Goal: Information Seeking & Learning: Learn about a topic

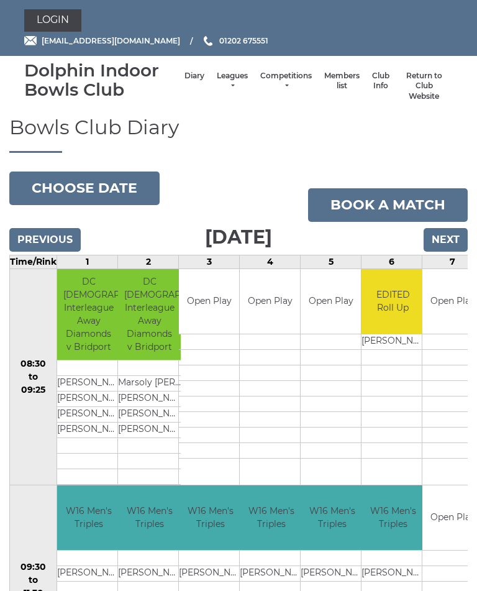
click at [225, 80] on link "Leagues" at bounding box center [232, 81] width 31 height 21
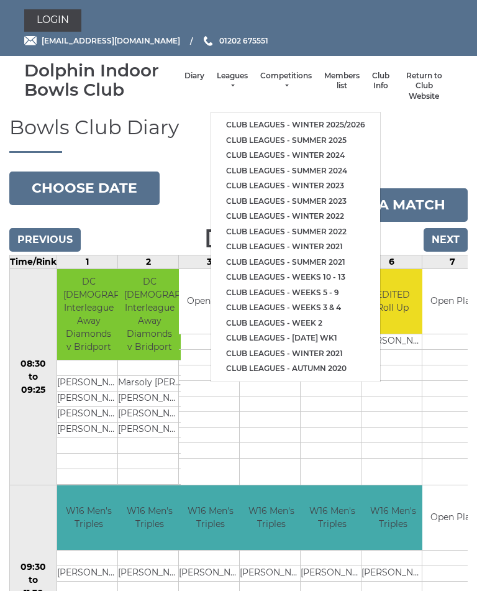
click at [328, 118] on link "Club leagues - Winter 2025/2026" at bounding box center [295, 125] width 169 height 16
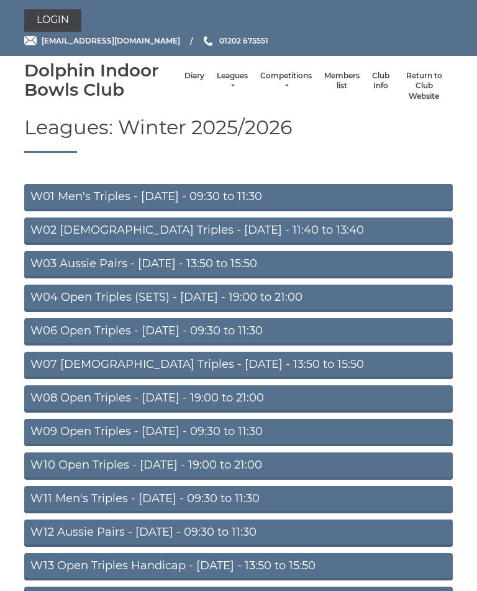
click at [196, 194] on link "W01 Men's Triples - Monday - 09:30 to 11:30" at bounding box center [238, 197] width 429 height 27
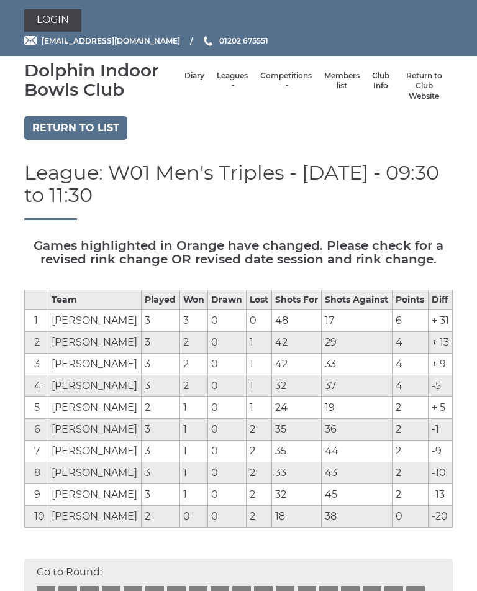
click at [66, 129] on link "Return to list" at bounding box center [75, 128] width 103 height 24
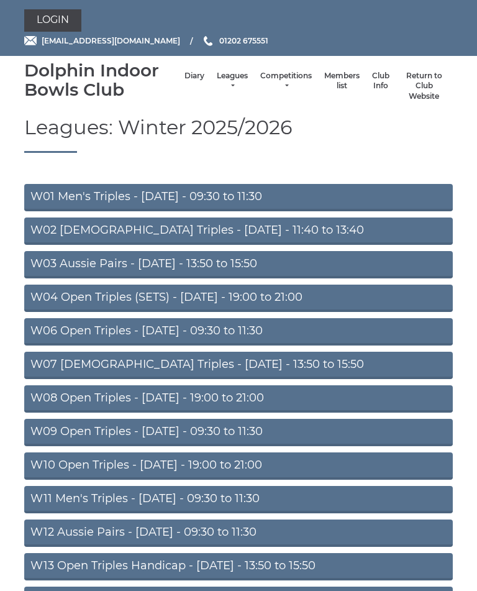
click at [226, 332] on link "W06 Open Triples - [DATE] - 09:30 to 11:30" at bounding box center [238, 331] width 429 height 27
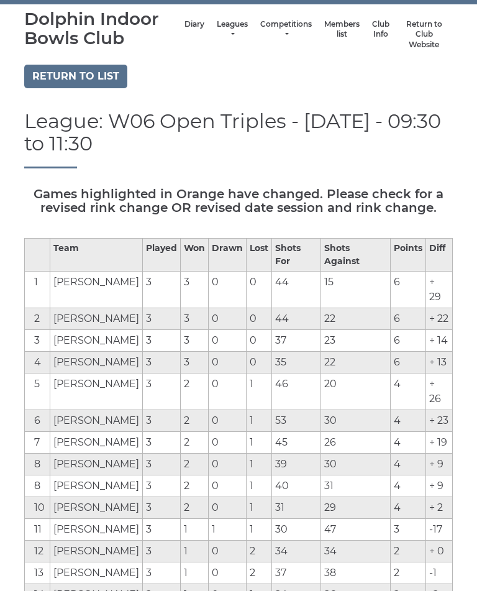
scroll to position [53, 0]
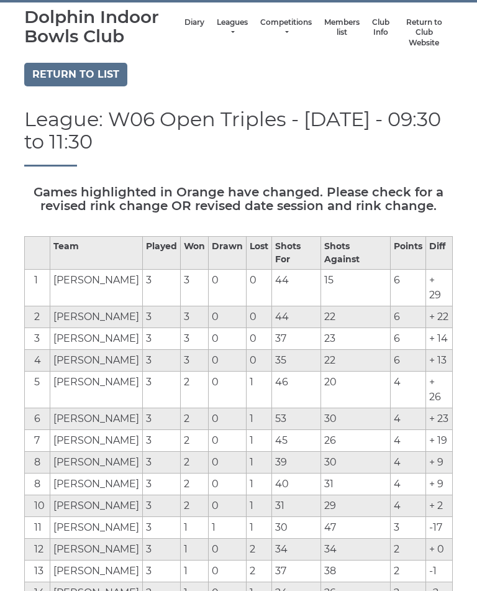
click at [85, 73] on link "Return to list" at bounding box center [75, 75] width 103 height 24
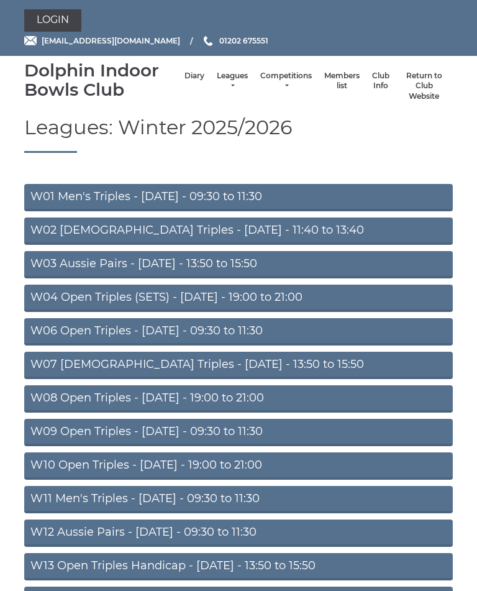
click at [242, 231] on link "W02 [DEMOGRAPHIC_DATA] Triples - [DATE] - 11:40 to 13:40" at bounding box center [238, 230] width 429 height 27
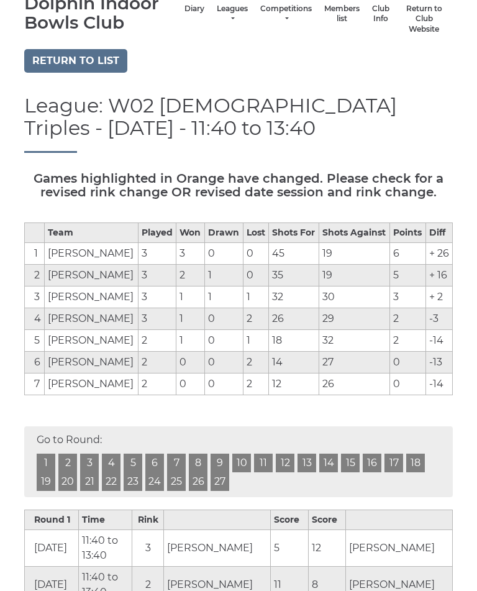
scroll to position [64, 0]
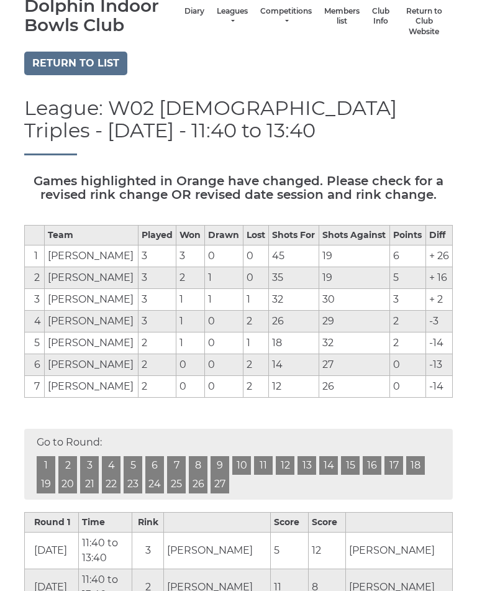
click at [88, 68] on link "Return to list" at bounding box center [75, 64] width 103 height 24
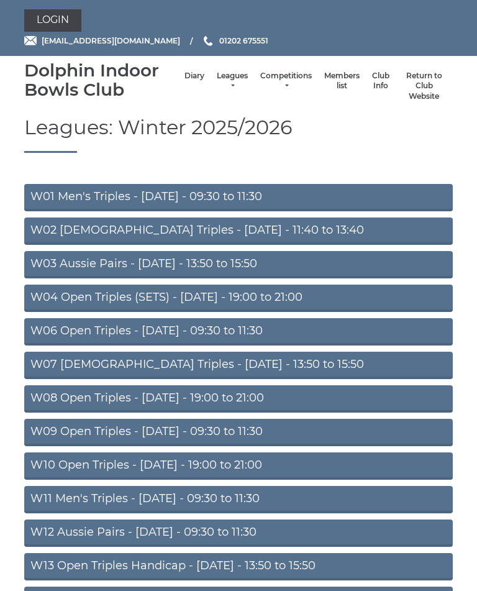
click at [249, 331] on link "W06 Open Triples - [DATE] - 09:30 to 11:30" at bounding box center [238, 331] width 429 height 27
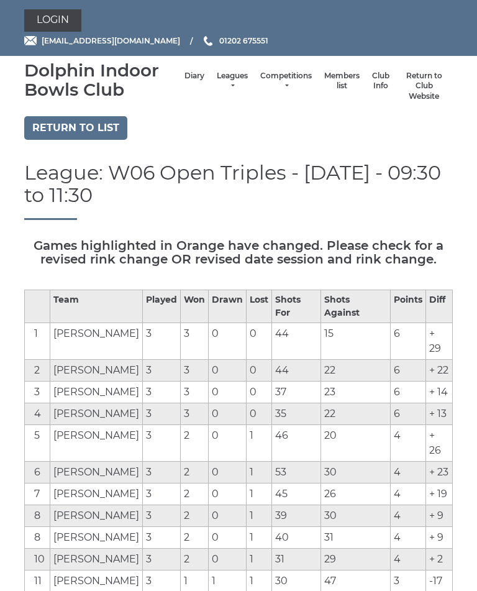
click at [54, 129] on link "Return to list" at bounding box center [75, 128] width 103 height 24
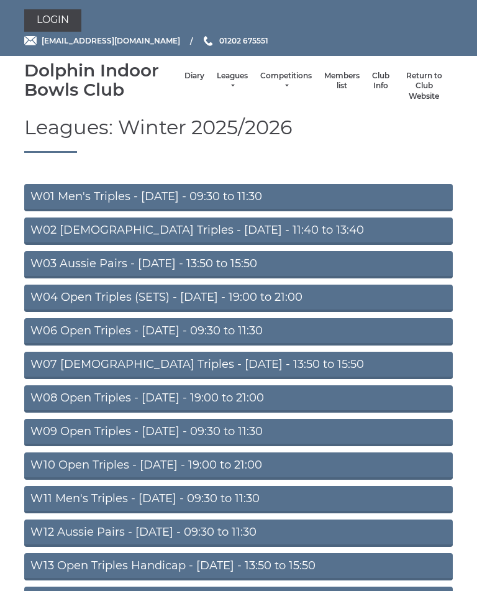
click at [270, 435] on link "W09 Open Triples - Wednesday - 09:30 to 11:30" at bounding box center [238, 432] width 429 height 27
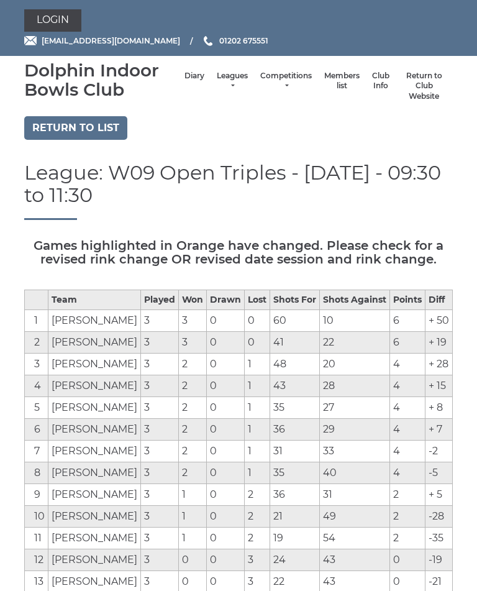
click at [69, 132] on link "Return to list" at bounding box center [75, 128] width 103 height 24
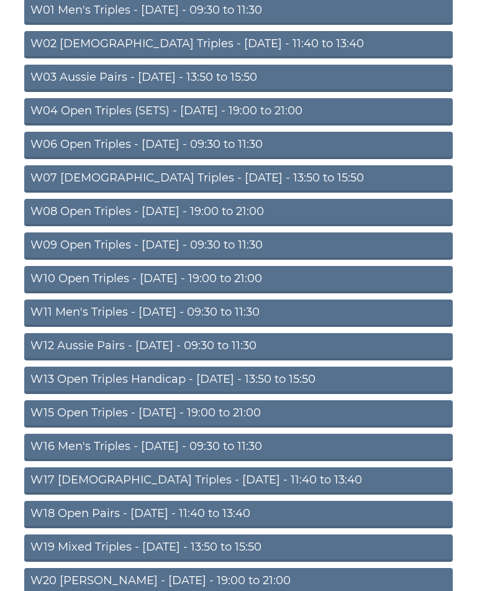
scroll to position [186, 0]
click at [232, 450] on link "W16 Men's Triples - Friday - 09:30 to 11:30" at bounding box center [238, 447] width 429 height 27
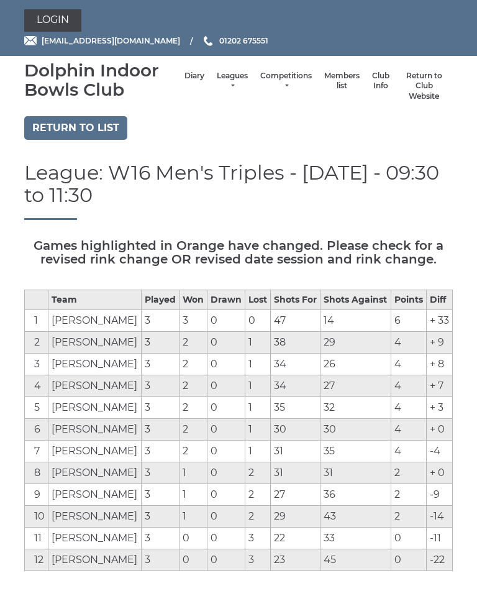
click at [75, 131] on link "Return to list" at bounding box center [75, 128] width 103 height 24
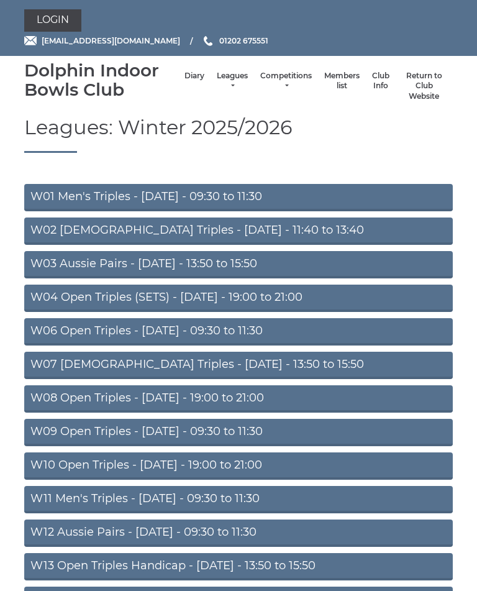
click at [280, 370] on link "W07 [DEMOGRAPHIC_DATA] Triples - [DATE] - 13:50 to 15:50" at bounding box center [238, 365] width 429 height 27
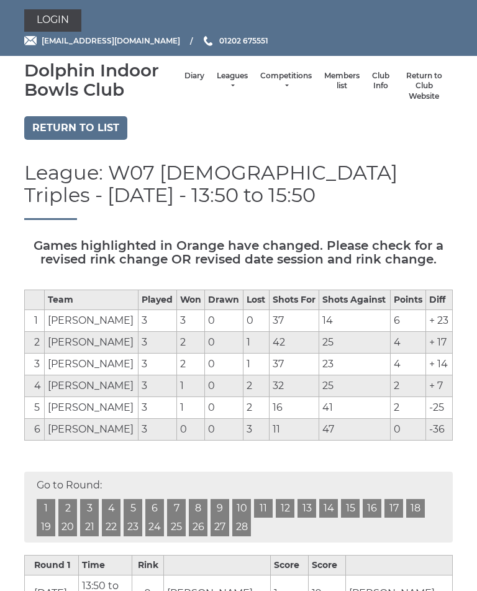
click at [80, 122] on link "Return to list" at bounding box center [75, 128] width 103 height 24
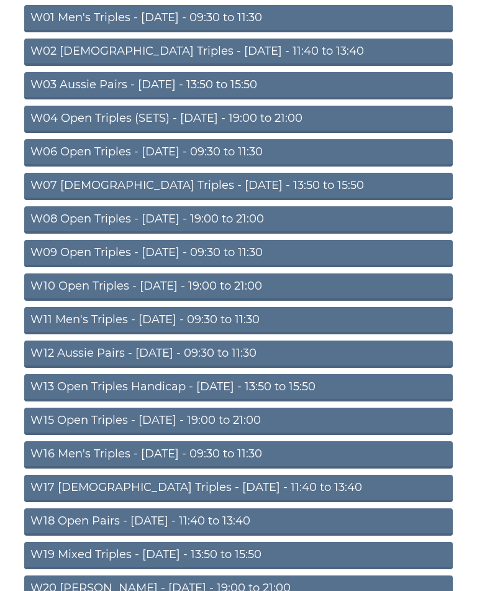
scroll to position [229, 0]
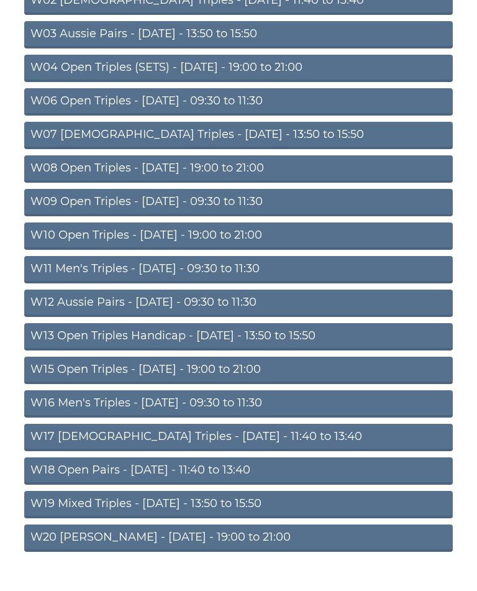
click at [155, 403] on link "W16 Men's Triples - [DATE] - 09:30 to 11:30" at bounding box center [238, 404] width 429 height 27
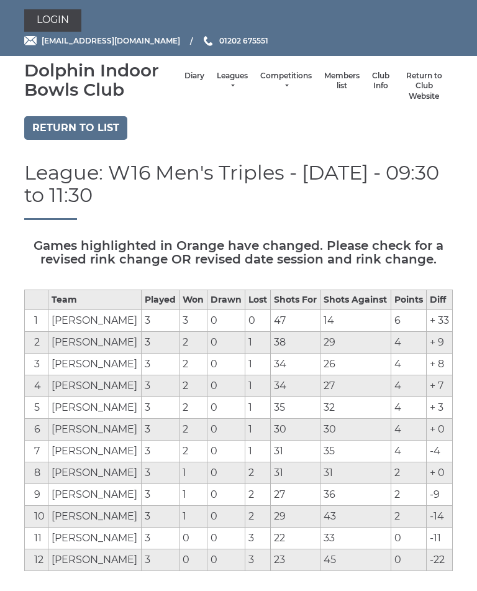
click at [70, 126] on link "Return to list" at bounding box center [75, 128] width 103 height 24
